Goal: Information Seeking & Learning: Understand process/instructions

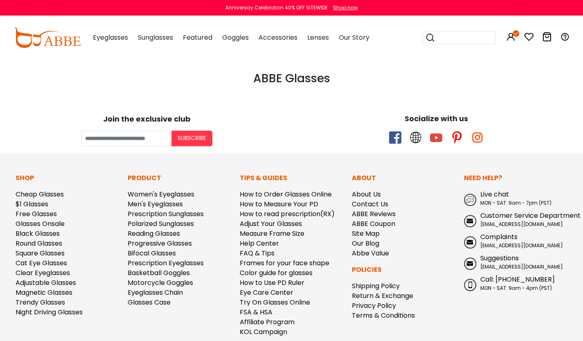
scroll to position [349, 0]
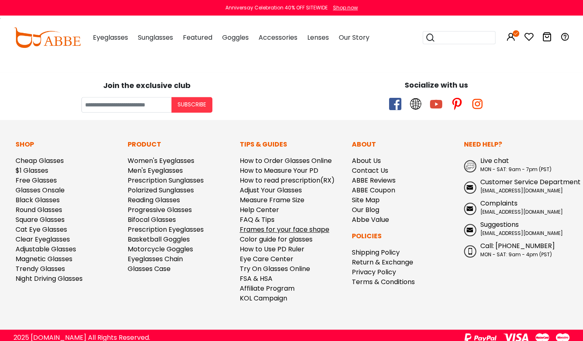
click at [262, 225] on link "Frames for your face shape" at bounding box center [285, 229] width 90 height 9
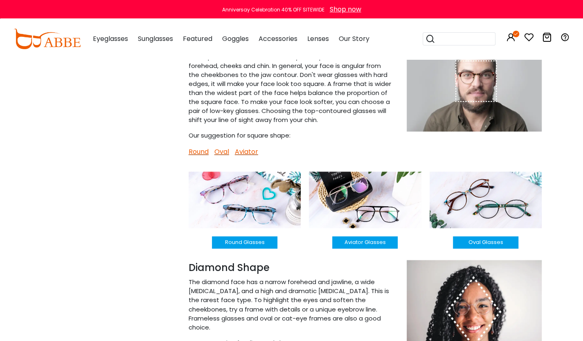
scroll to position [578, 0]
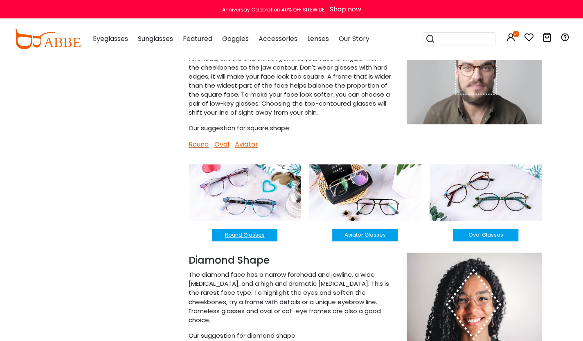
click at [243, 237] on button "Round Glasses" at bounding box center [244, 235] width 65 height 12
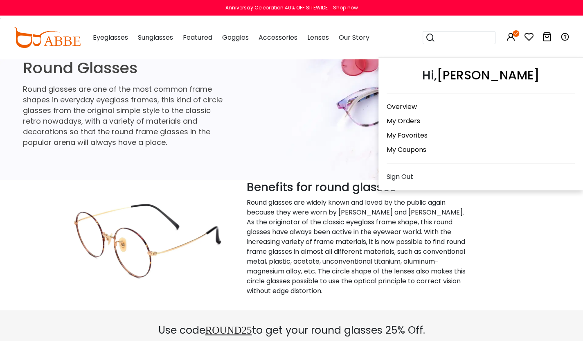
click at [517, 35] on icon at bounding box center [516, 33] width 7 height 7
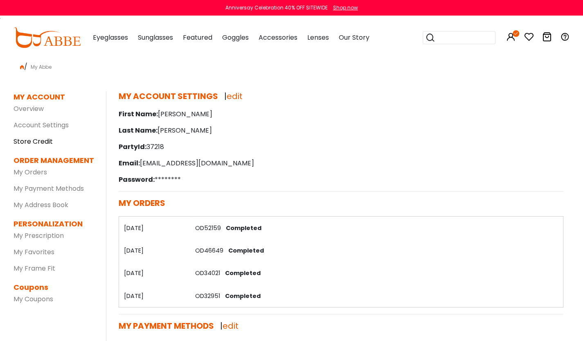
click at [28, 142] on link "Store Credit" at bounding box center [33, 141] width 39 height 9
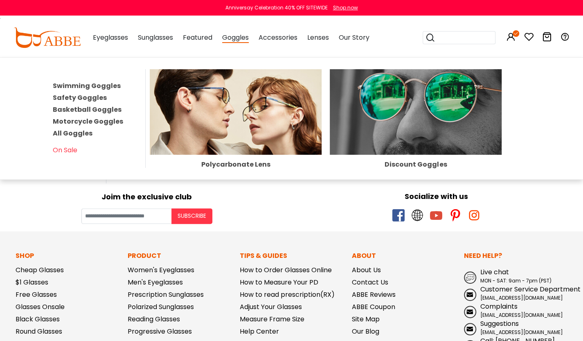
scroll to position [332, 0]
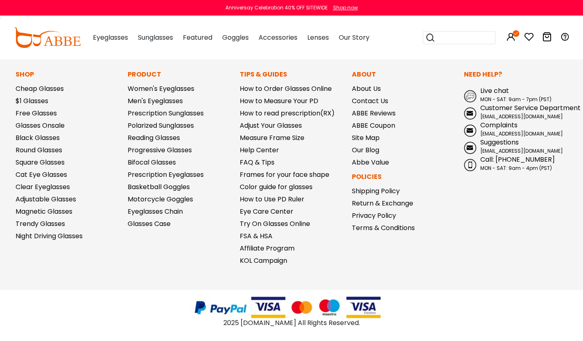
click at [499, 96] on span "MON - SAT: 9am - 7pm (PST)" at bounding box center [516, 99] width 71 height 7
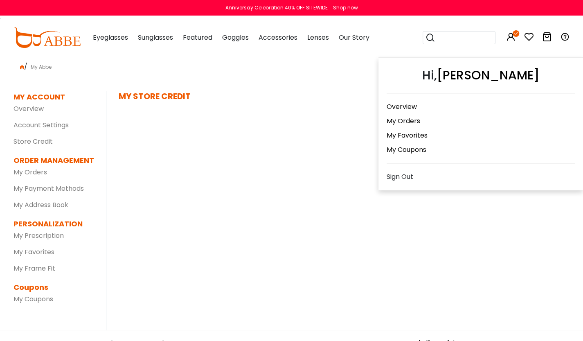
click at [515, 36] on icon at bounding box center [516, 33] width 7 height 7
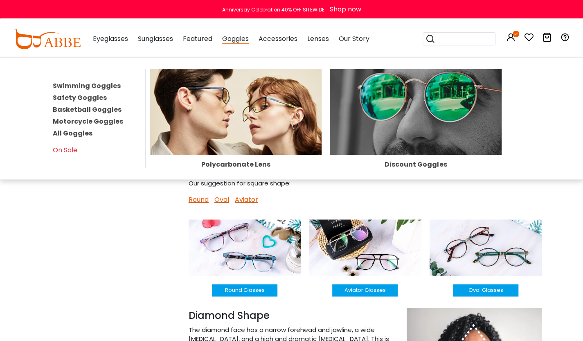
scroll to position [524, 0]
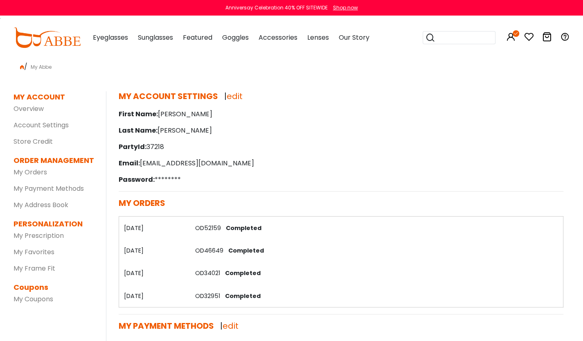
click at [515, 36] on icon at bounding box center [516, 33] width 7 height 7
click at [33, 172] on link "My Orders" at bounding box center [31, 171] width 34 height 9
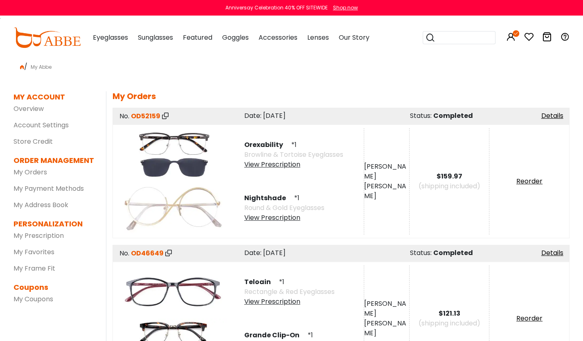
scroll to position [31, 0]
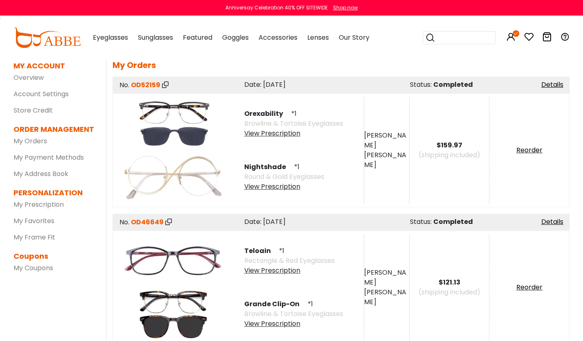
click at [165, 84] on icon at bounding box center [165, 84] width 7 height 7
click at [548, 88] on link "Details" at bounding box center [552, 84] width 22 height 9
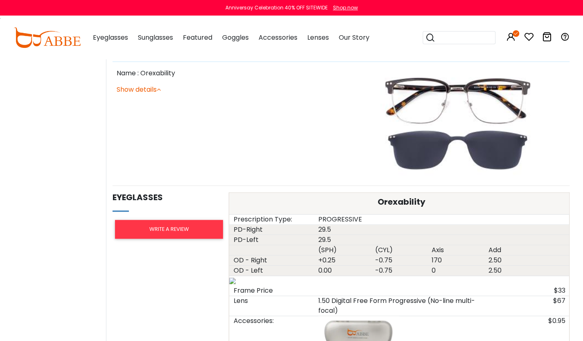
scroll to position [350, 0]
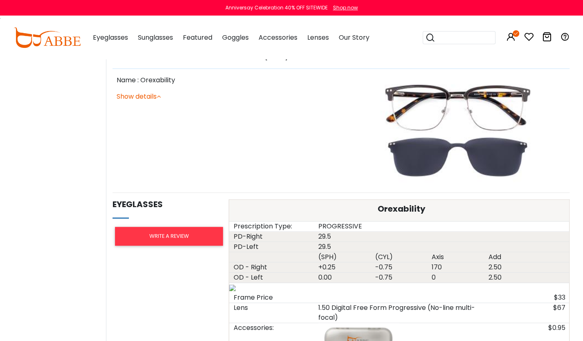
drag, startPoint x: 587, startPoint y: 65, endPoint x: 548, endPoint y: 139, distance: 83.3
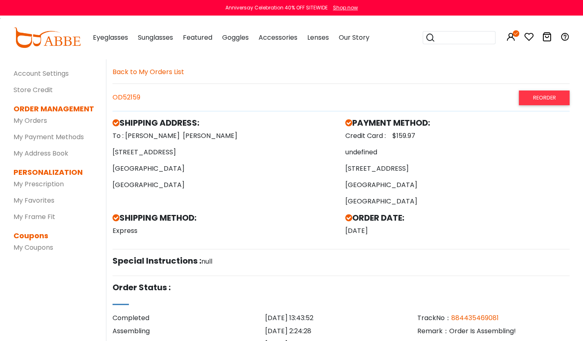
scroll to position [51, 0]
click at [133, 96] on div "OD52159 Reorder" at bounding box center [341, 98] width 457 height 14
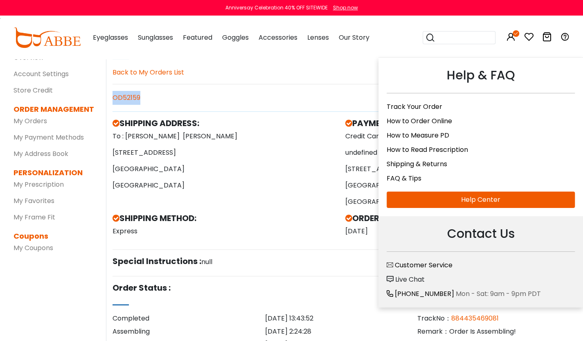
click at [567, 38] on icon at bounding box center [565, 37] width 10 height 10
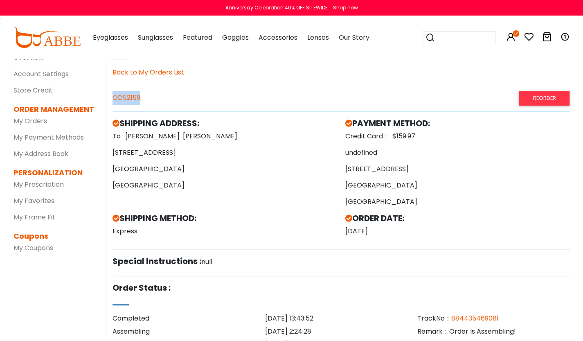
click at [567, 38] on icon at bounding box center [565, 37] width 10 height 10
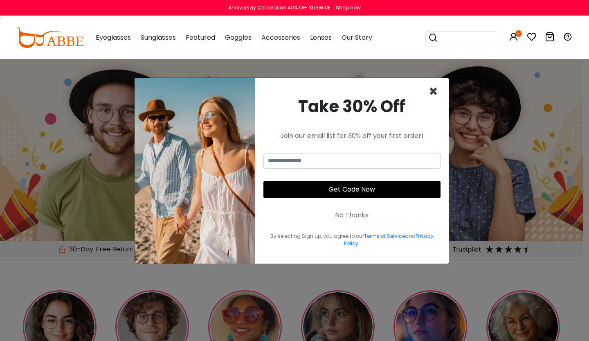
click at [435, 86] on span "×" at bounding box center [433, 91] width 9 height 21
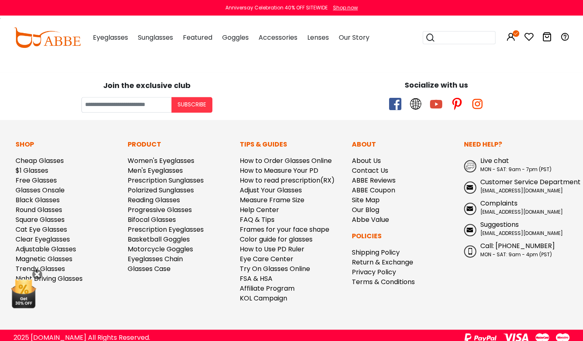
scroll to position [2169, 0]
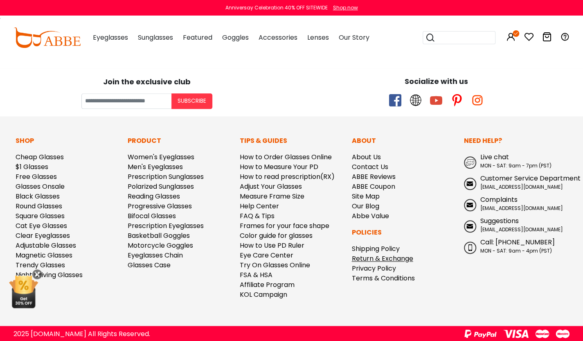
click at [367, 255] on link "Return & Exchange" at bounding box center [382, 258] width 61 height 9
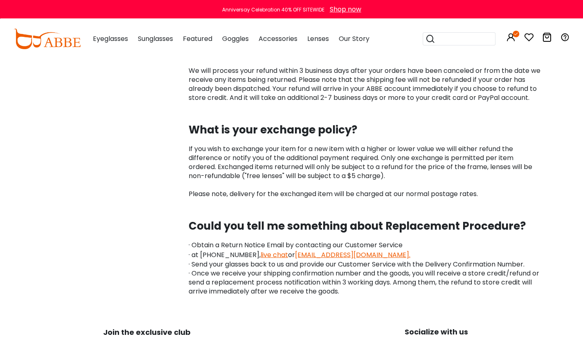
scroll to position [1076, 0]
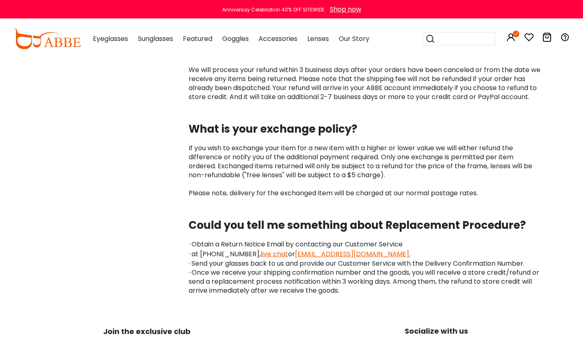
click at [338, 147] on p "If you wish to exchange your item for a new item with a higher or lower value w…" at bounding box center [366, 171] width 354 height 54
click at [261, 254] on link "live chat" at bounding box center [274, 253] width 27 height 9
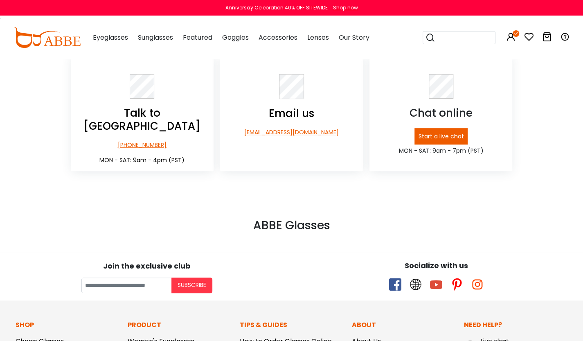
scroll to position [169, 0]
click at [445, 132] on p "Start a live chat" at bounding box center [441, 136] width 54 height 17
click at [235, 241] on body "Eyeglasses Thanks for your subscription Please use coupon code " NEWCOMER " to …" at bounding box center [291, 207] width 583 height 637
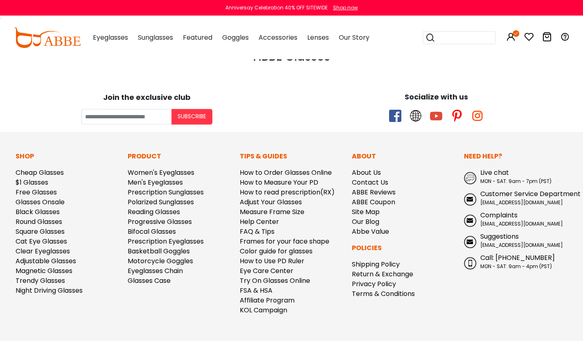
scroll to position [349, 0]
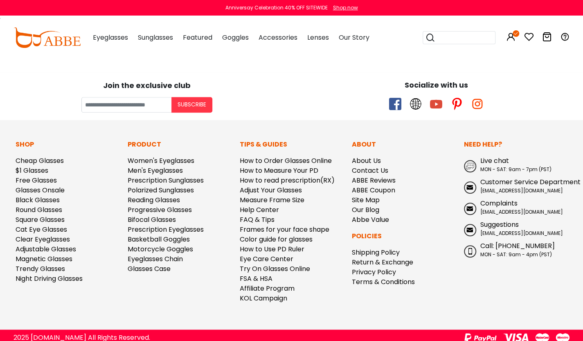
click at [347, 293] on div "Tips & Guides How to Order Glasses Online How to Measure Your PD How to read pr…" at bounding box center [292, 225] width 112 height 170
